Goal: Find specific page/section: Find specific page/section

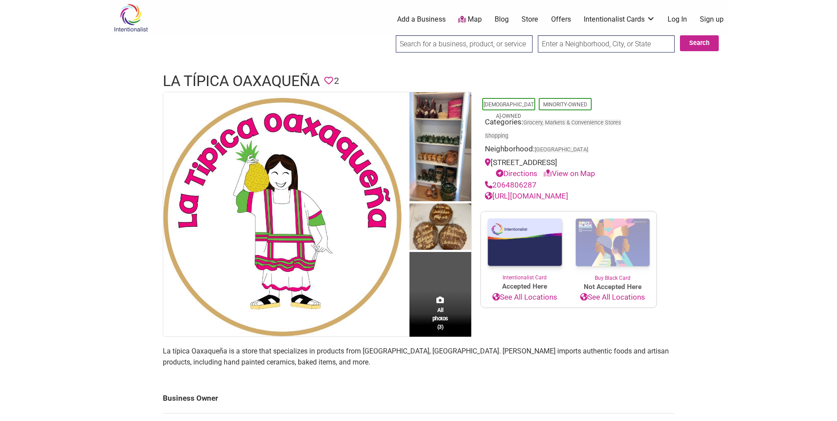
click at [533, 18] on link "Store" at bounding box center [529, 20] width 17 height 10
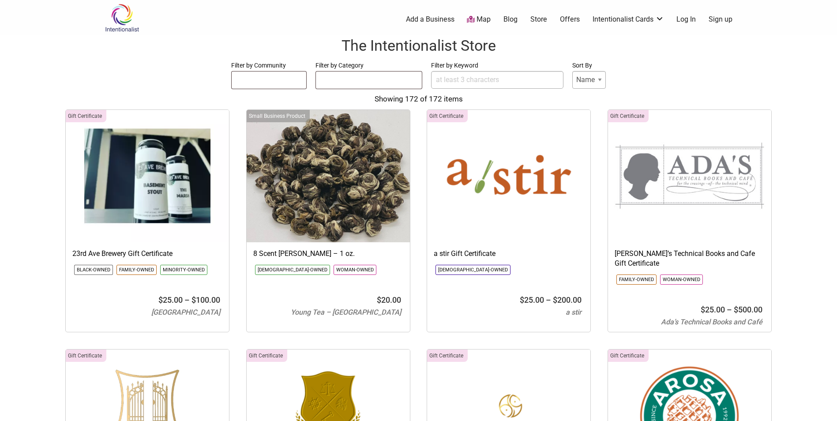
select select
